Goal: Entertainment & Leisure: Consume media (video, audio)

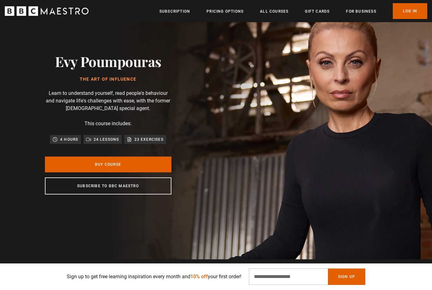
click at [416, 11] on link "Log In" at bounding box center [410, 11] width 34 height 16
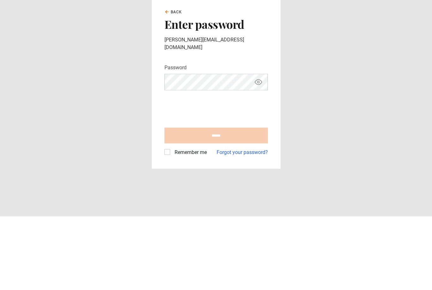
scroll to position [20, 0]
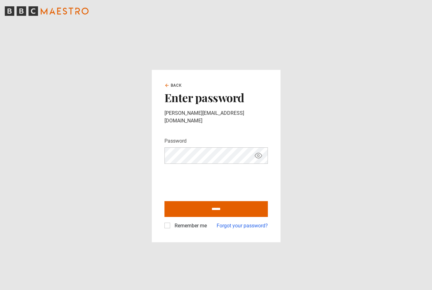
click at [216, 201] on input "******" at bounding box center [215, 209] width 103 height 16
type input "**********"
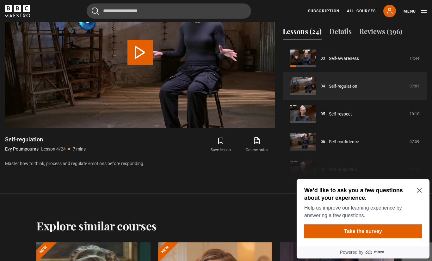
click at [144, 65] on button "Play Lesson Self-regulation" at bounding box center [139, 52] width 25 height 25
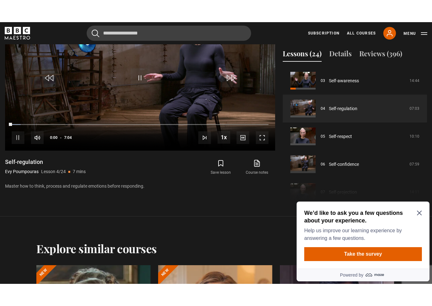
scroll to position [8, 0]
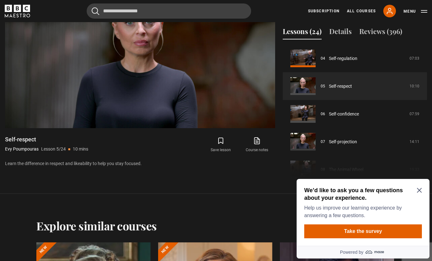
click at [256, 122] on span "Video Player" at bounding box center [262, 115] width 13 height 13
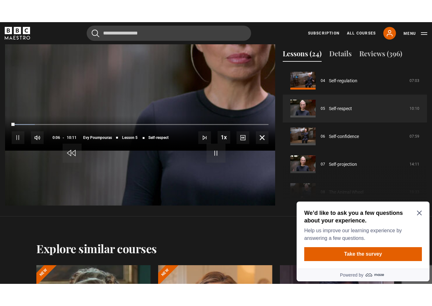
scroll to position [8, 0]
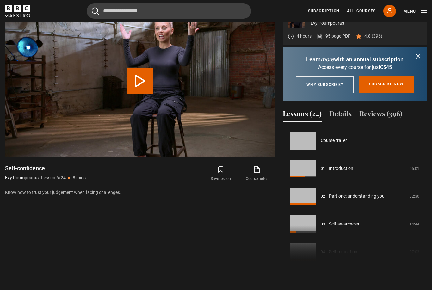
scroll to position [139, 0]
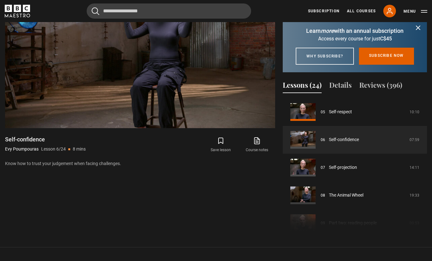
click at [259, 128] on video-js "Video Player is loading. Play Lesson Self-confidence 10s Skip Back 10 seconds P…" at bounding box center [140, 53] width 270 height 152
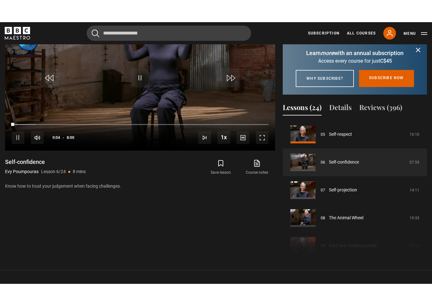
scroll to position [8, 0]
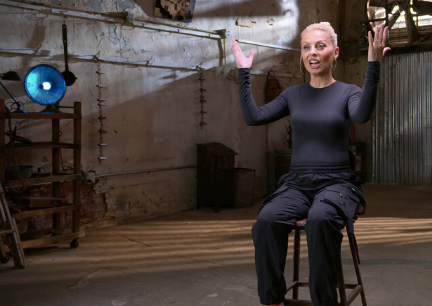
click at [266, 127] on video-js "Video Player is loading. Play Lesson Self-confidence 10s Skip Back 10 seconds P…" at bounding box center [216, 153] width 432 height 306
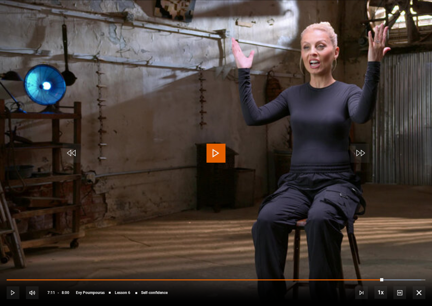
click at [414, 290] on div "10s Skip Back 10 seconds Play 10s Skip Forward 10 seconds Loaded : 99.04% Play …" at bounding box center [216, 288] width 432 height 35
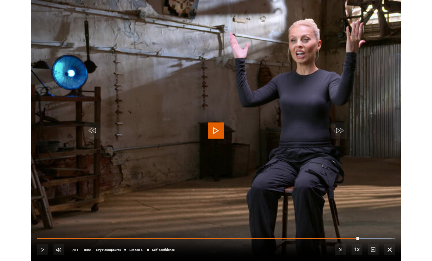
scroll to position [313, 0]
